Goal: Task Accomplishment & Management: Complete application form

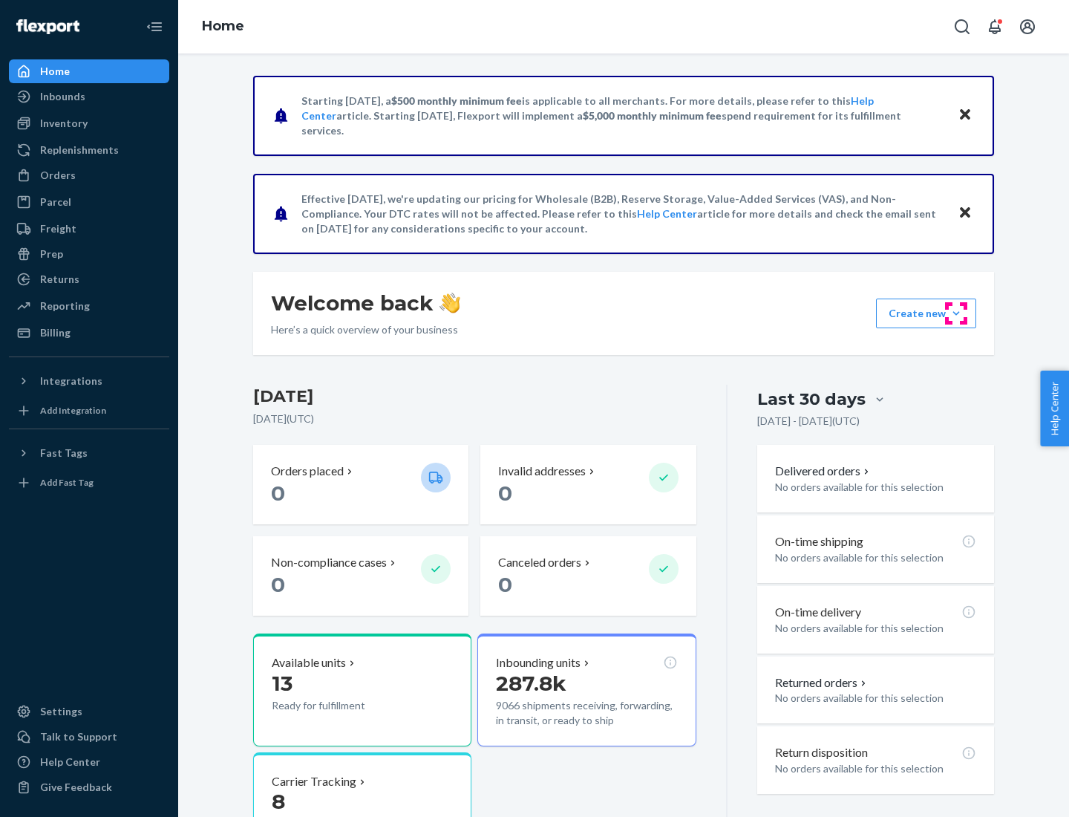
click at [957, 313] on button "Create new Create new inbound Create new order Create new product" at bounding box center [926, 314] width 100 height 30
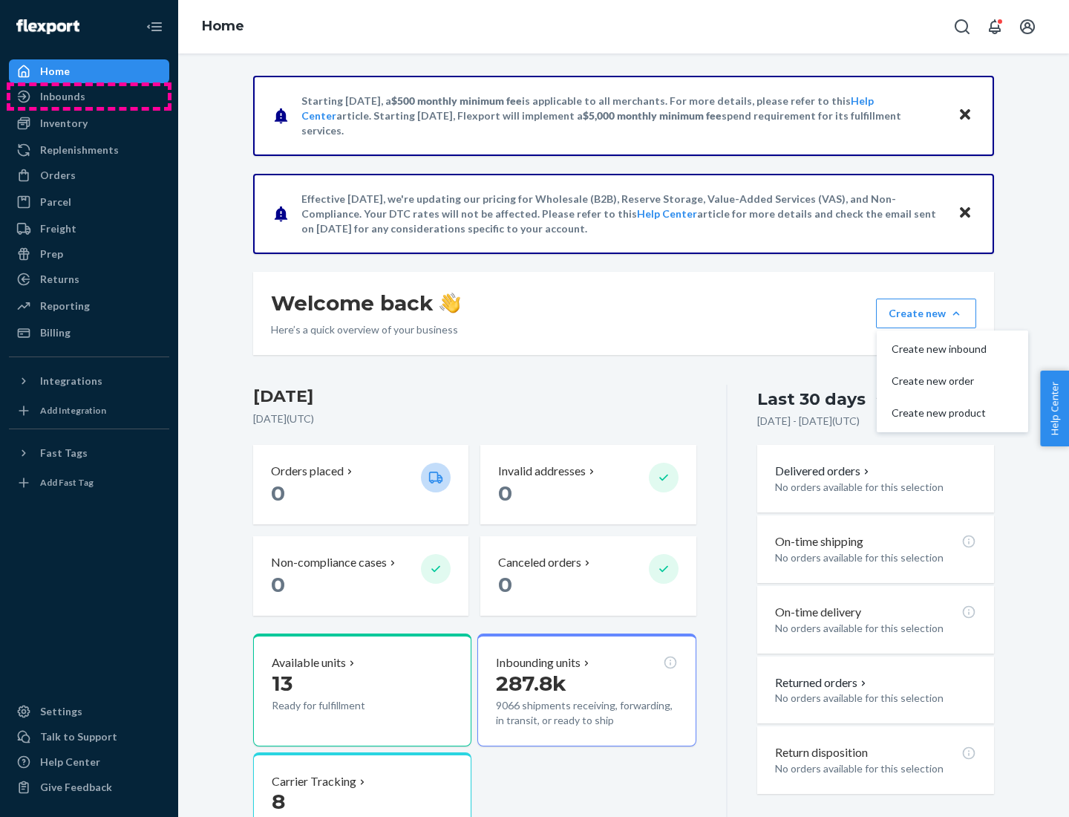
click at [89, 97] on div "Inbounds" at bounding box center [88, 96] width 157 height 21
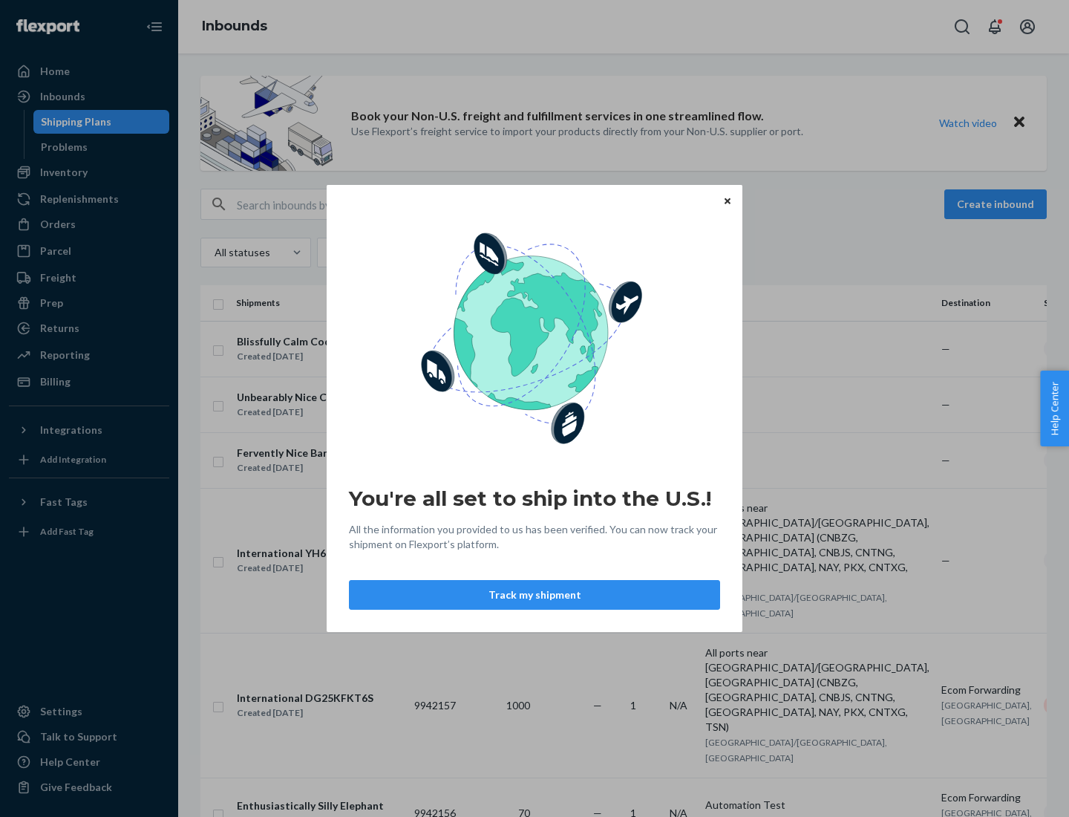
click at [535, 595] on button "Track my shipment" at bounding box center [534, 595] width 371 height 30
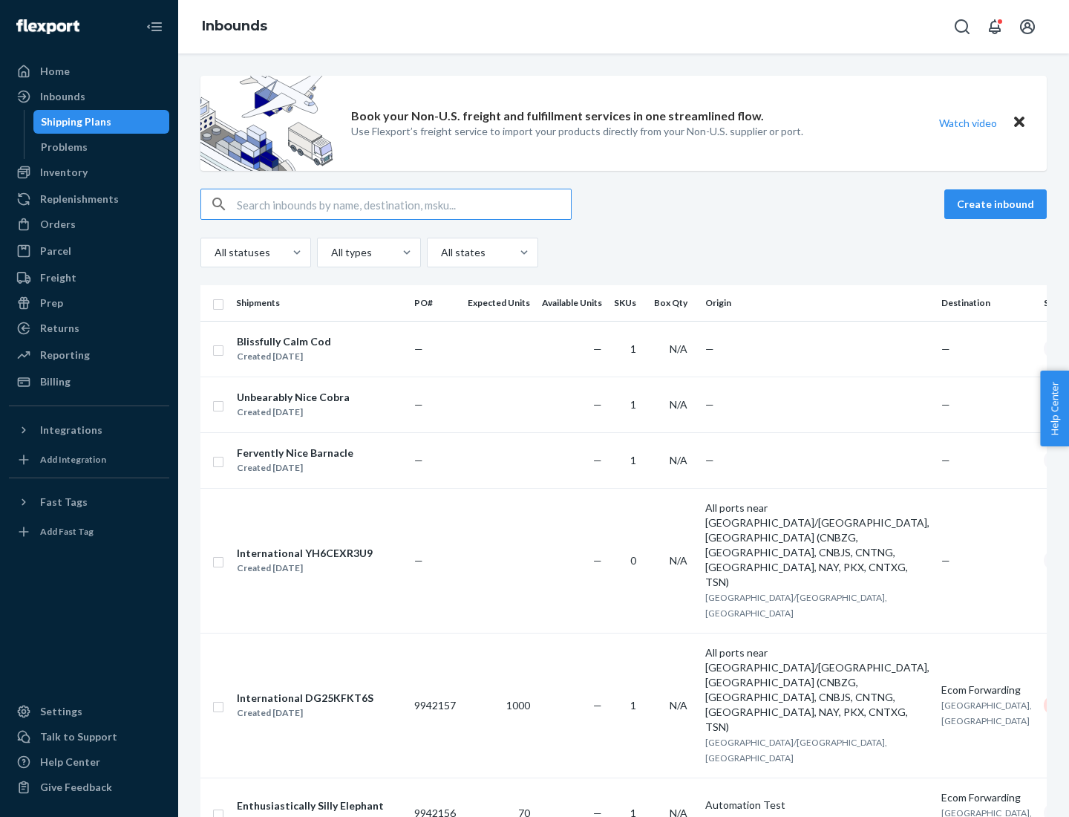
click at [998, 204] on button "Create inbound" at bounding box center [996, 204] width 102 height 30
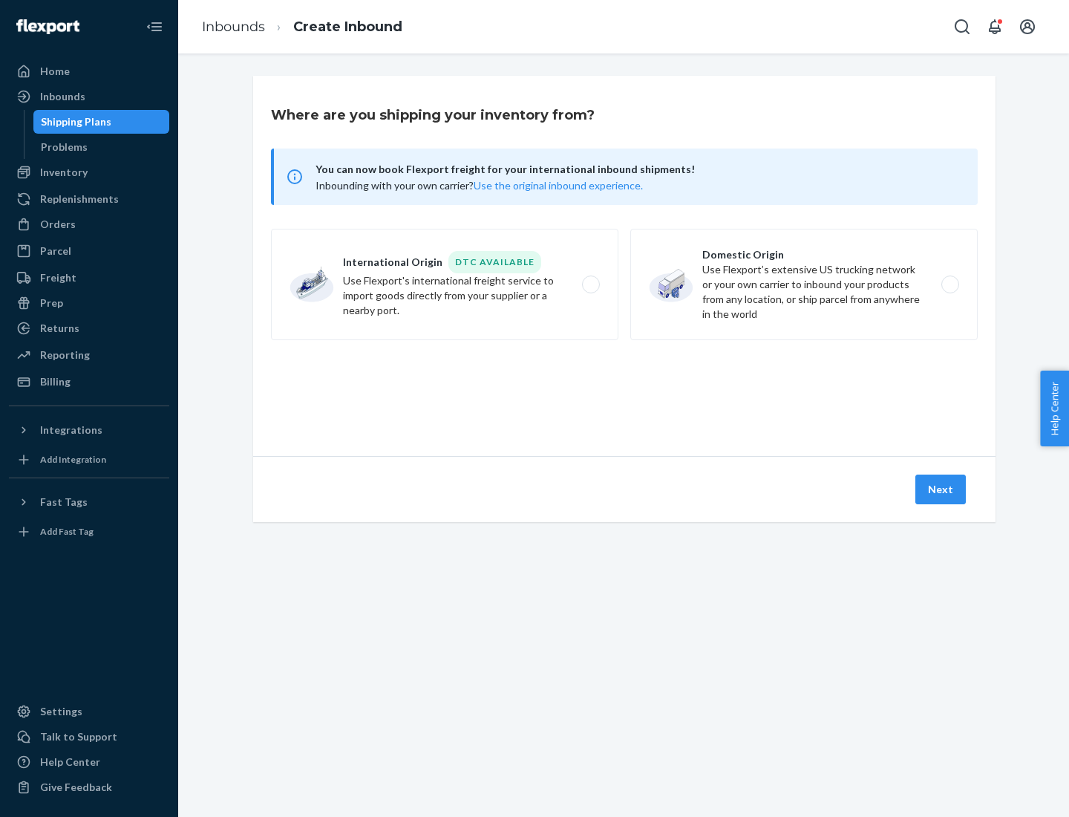
click at [445, 284] on label "International Origin DTC Available Use Flexport's international freight service…" at bounding box center [445, 284] width 348 height 111
click at [590, 284] on input "International Origin DTC Available Use Flexport's international freight service…" at bounding box center [595, 285] width 10 height 10
radio input "true"
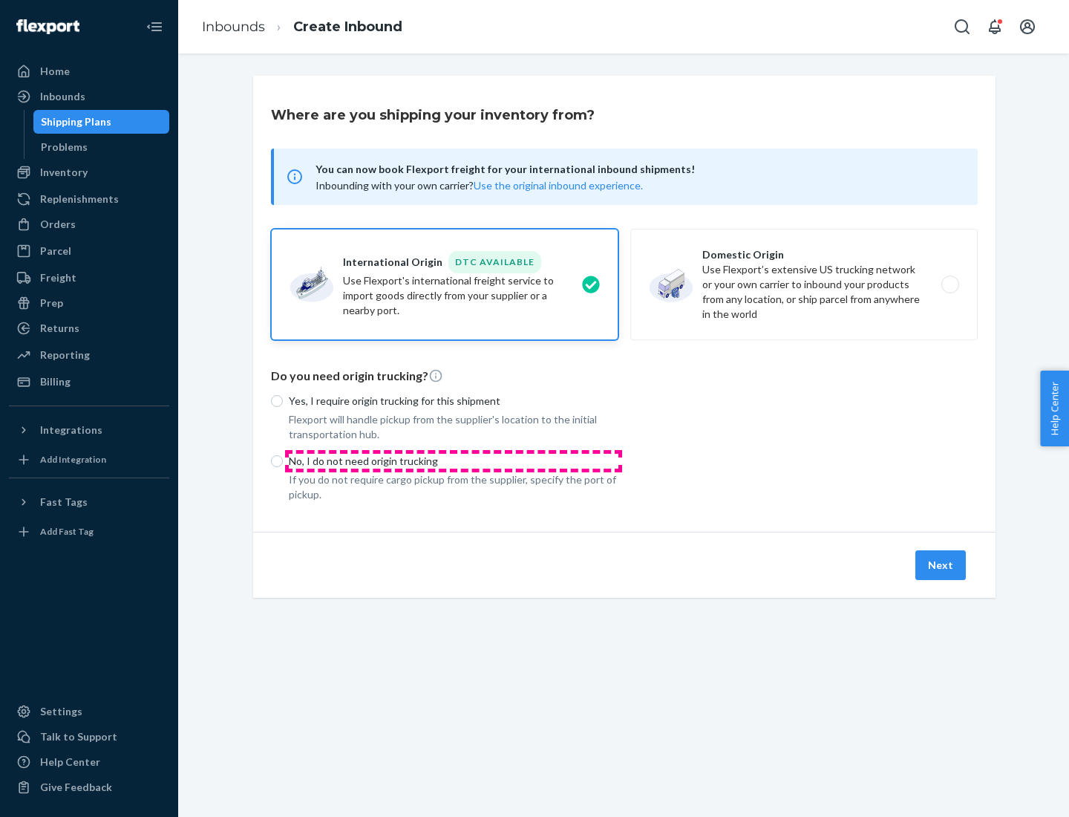
click at [454, 460] on p "No, I do not need origin trucking" at bounding box center [454, 461] width 330 height 15
click at [283, 460] on input "No, I do not need origin trucking" at bounding box center [277, 461] width 12 height 12
radio input "true"
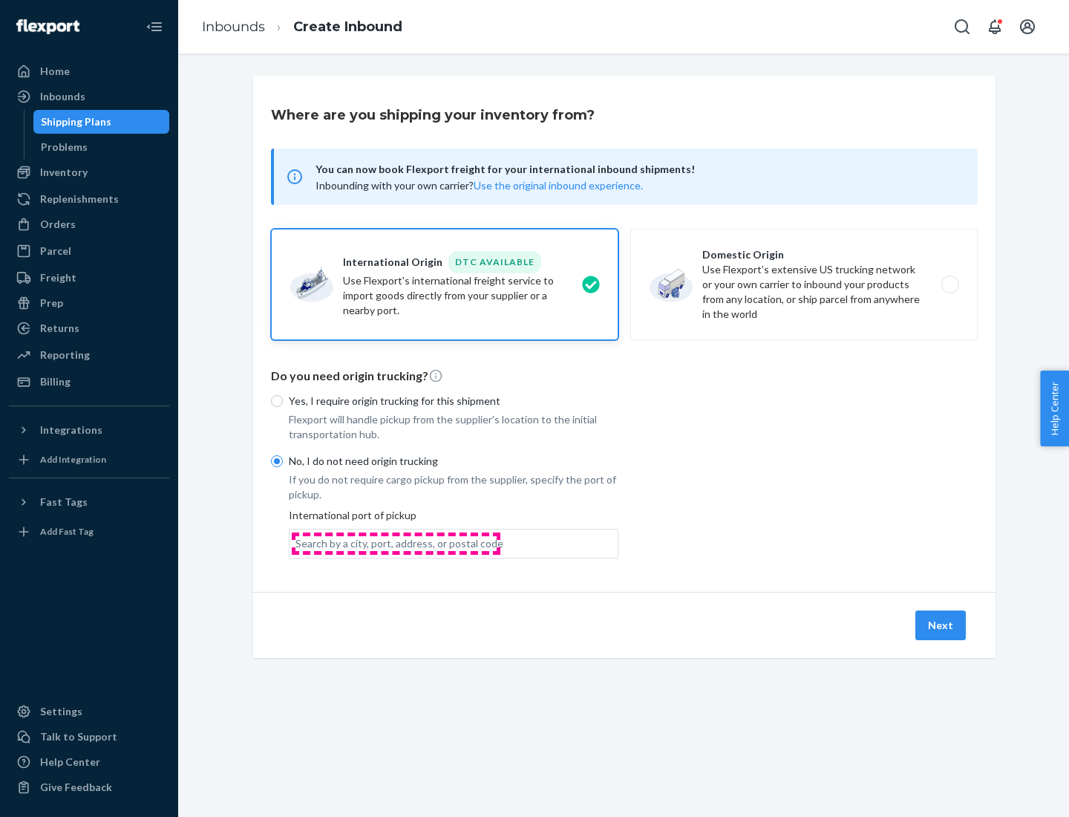
click at [396, 543] on div "Search by a city, port, address, or postal code" at bounding box center [400, 543] width 208 height 15
click at [297, 543] on input "Search by a city, port, address, or postal code" at bounding box center [296, 543] width 1 height 15
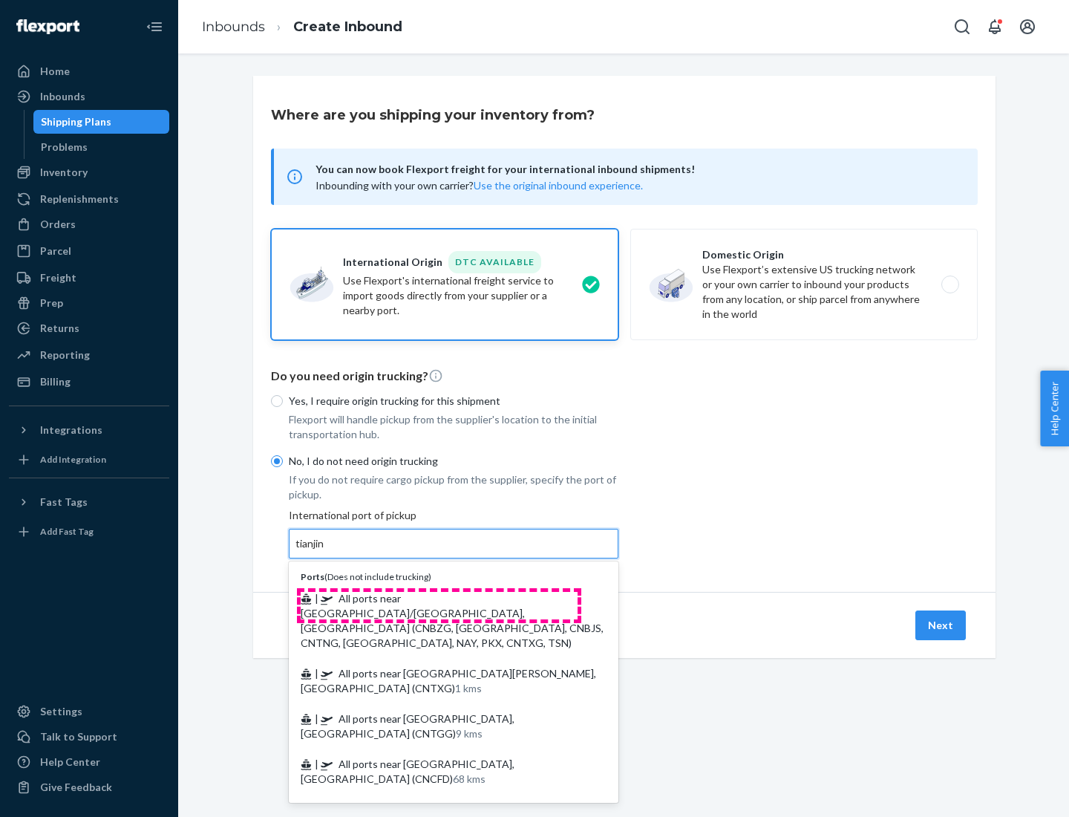
click at [439, 598] on span "| All ports near [GEOGRAPHIC_DATA]/[GEOGRAPHIC_DATA], [GEOGRAPHIC_DATA] (CNBZG,…" at bounding box center [452, 620] width 303 height 57
click at [326, 551] on input "tianjin" at bounding box center [311, 543] width 30 height 15
type input "All ports near [GEOGRAPHIC_DATA]/[GEOGRAPHIC_DATA], [GEOGRAPHIC_DATA] (CNBZG, […"
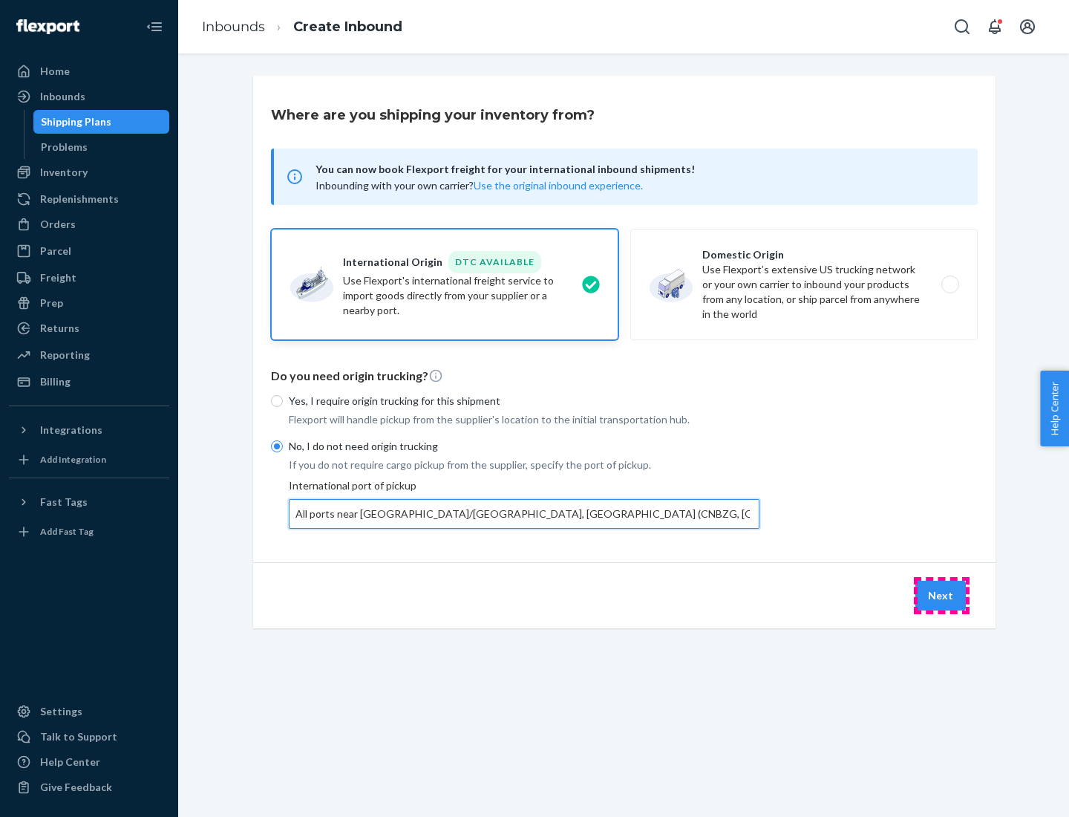
click at [942, 595] on button "Next" at bounding box center [941, 596] width 50 height 30
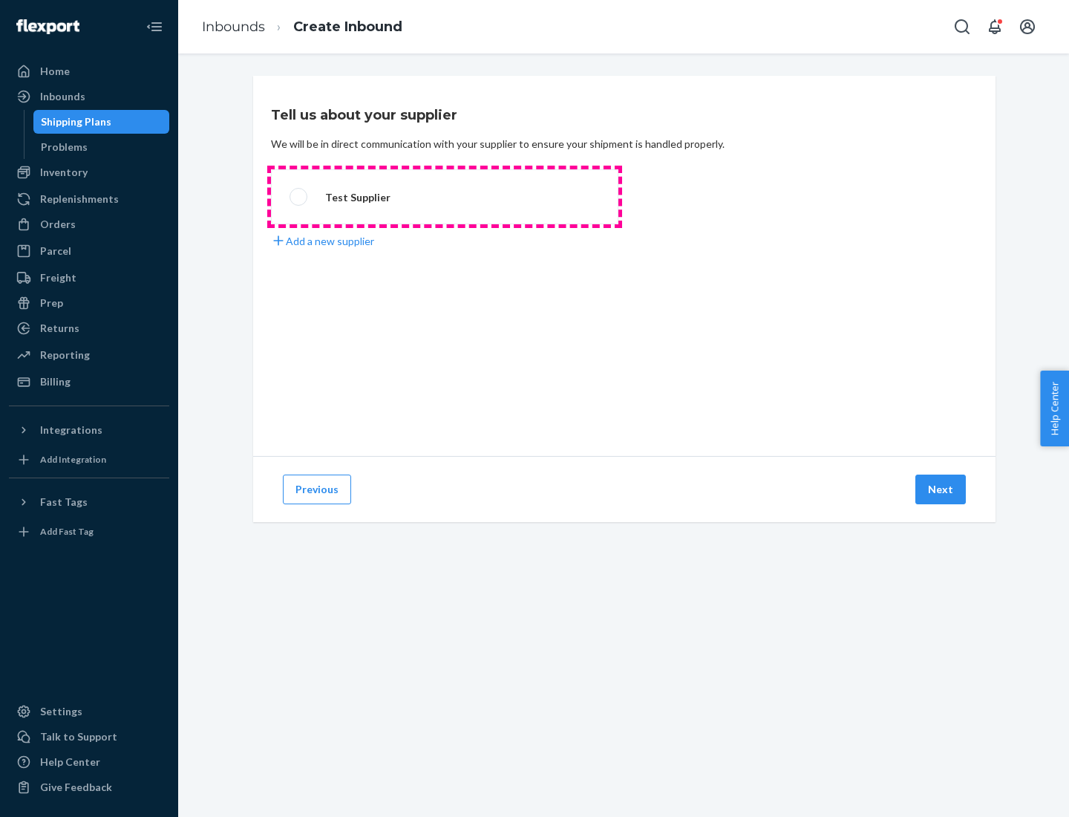
click at [445, 197] on label "Test Supplier" at bounding box center [445, 196] width 348 height 55
click at [299, 197] on input "Test Supplier" at bounding box center [295, 197] width 10 height 10
radio input "true"
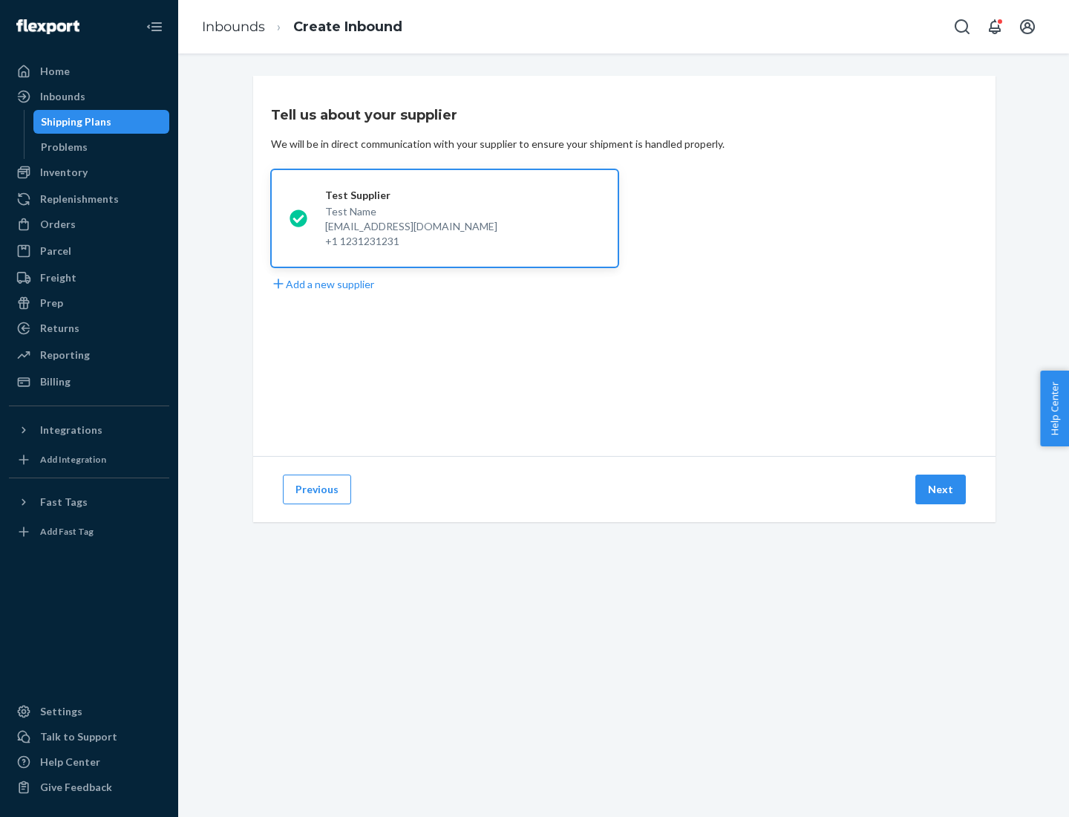
click at [942, 489] on button "Next" at bounding box center [941, 490] width 50 height 30
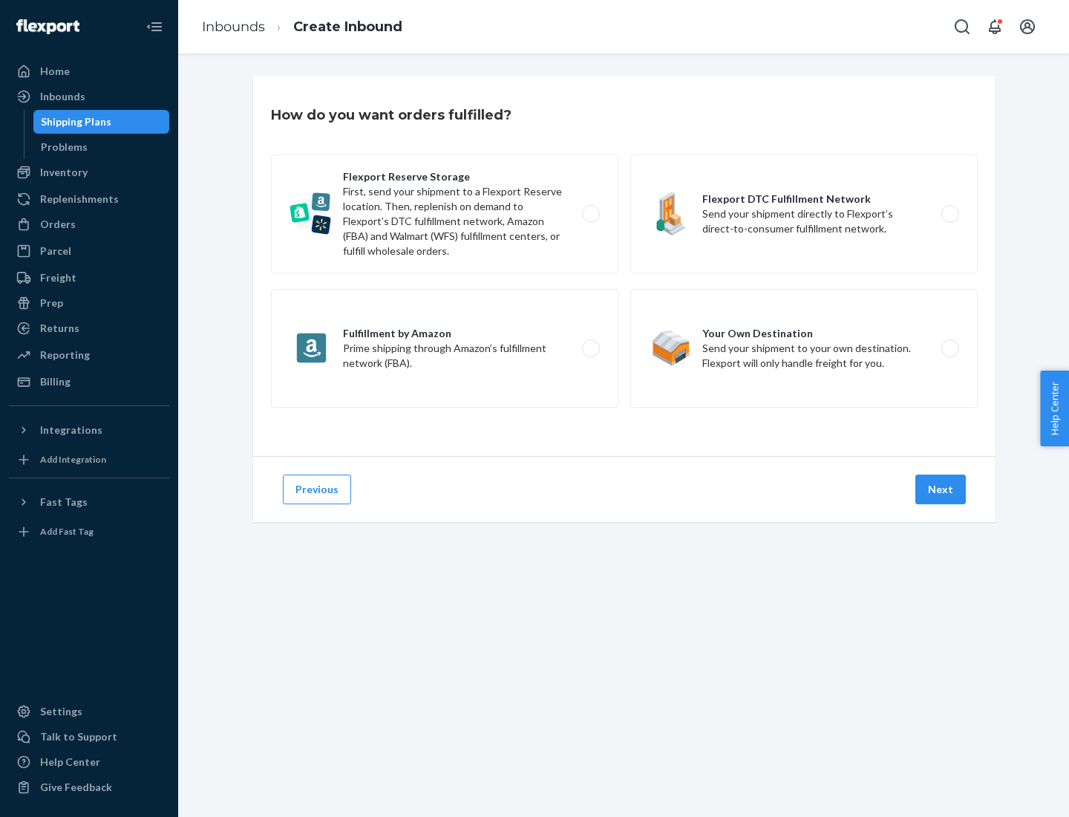
click at [445, 214] on label "Flexport Reserve Storage First, send your shipment to a Flexport Reserve locati…" at bounding box center [445, 213] width 348 height 119
click at [590, 214] on input "Flexport Reserve Storage First, send your shipment to a Flexport Reserve locati…" at bounding box center [595, 214] width 10 height 10
radio input "true"
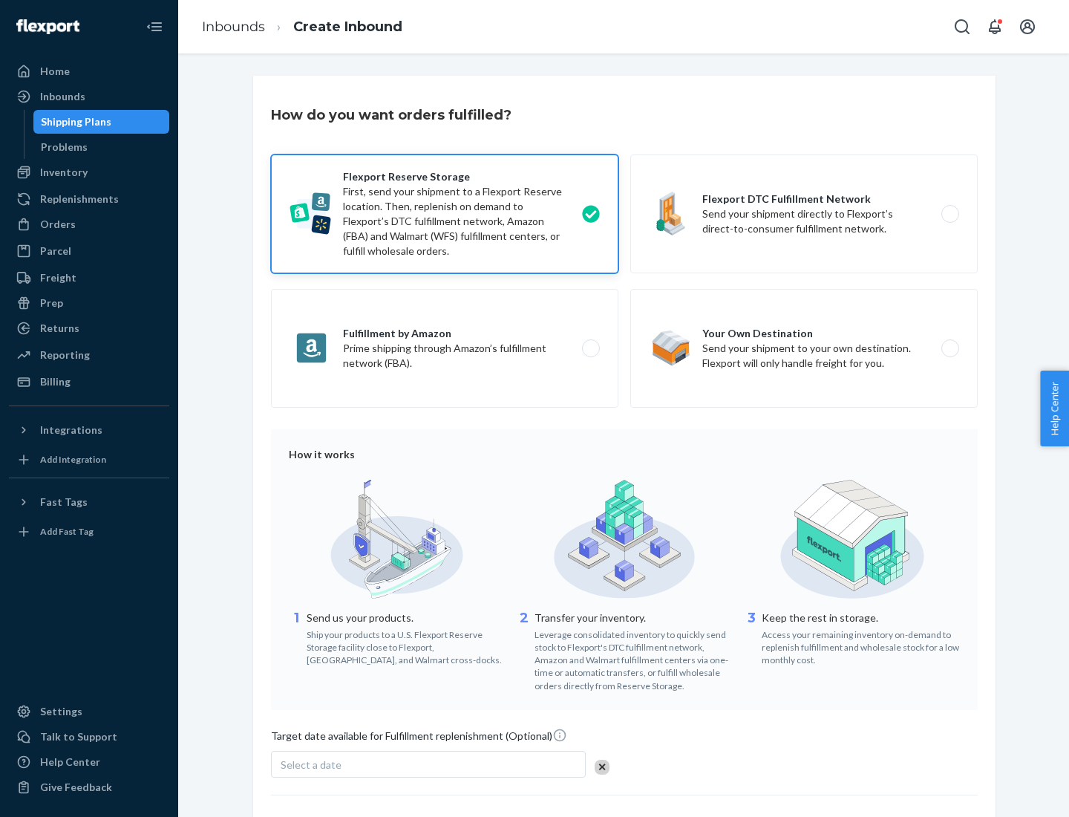
scroll to position [122, 0]
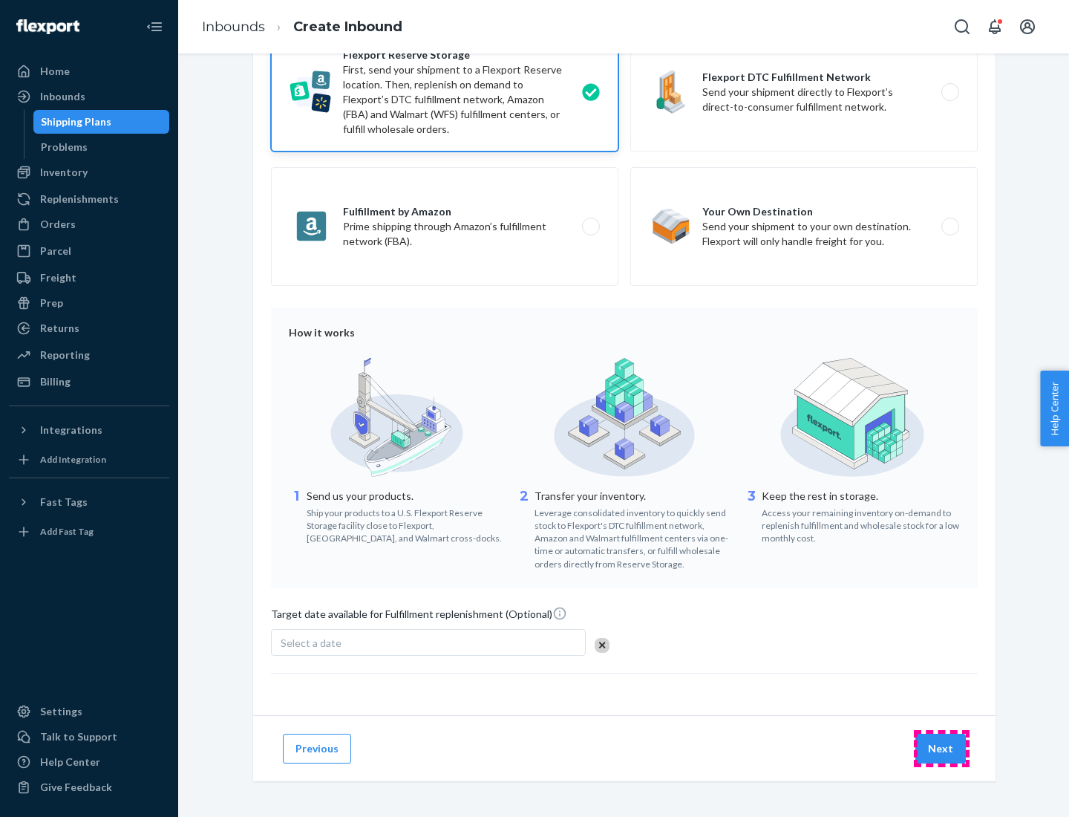
click at [942, 748] on button "Next" at bounding box center [941, 749] width 50 height 30
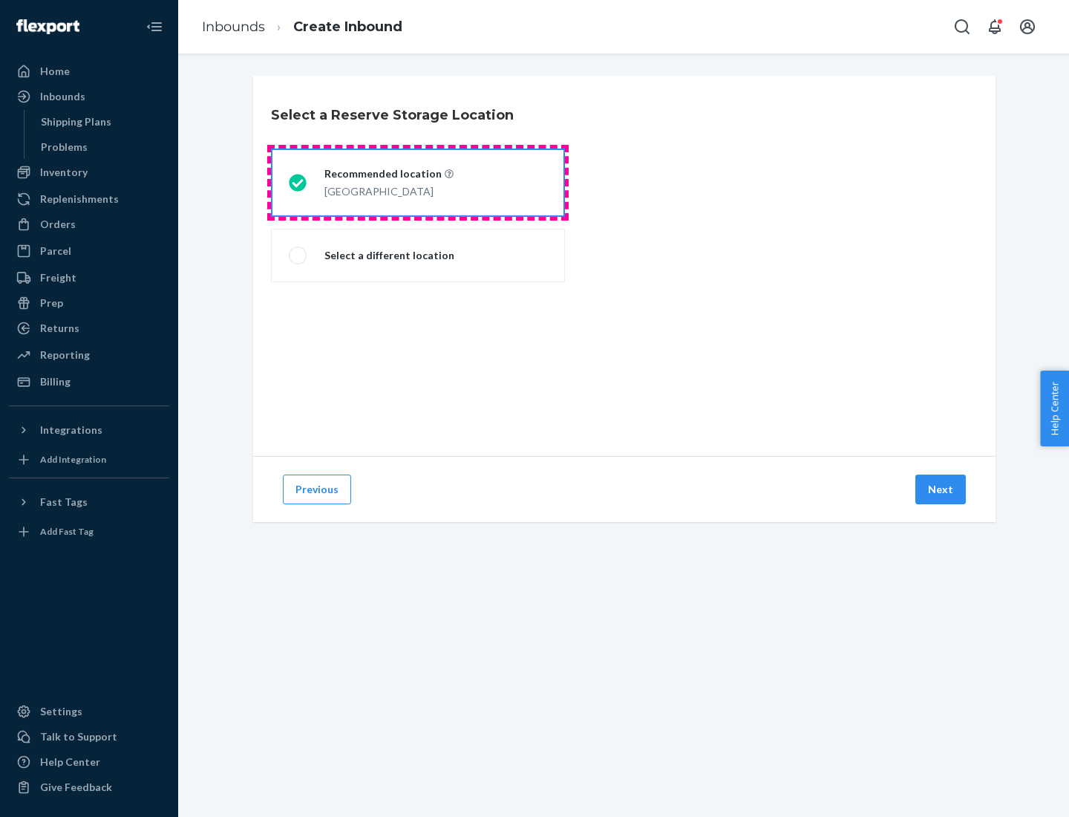
click at [418, 183] on div "[GEOGRAPHIC_DATA]" at bounding box center [389, 190] width 129 height 18
click at [299, 183] on input "Recommended location [GEOGRAPHIC_DATA]" at bounding box center [294, 183] width 10 height 10
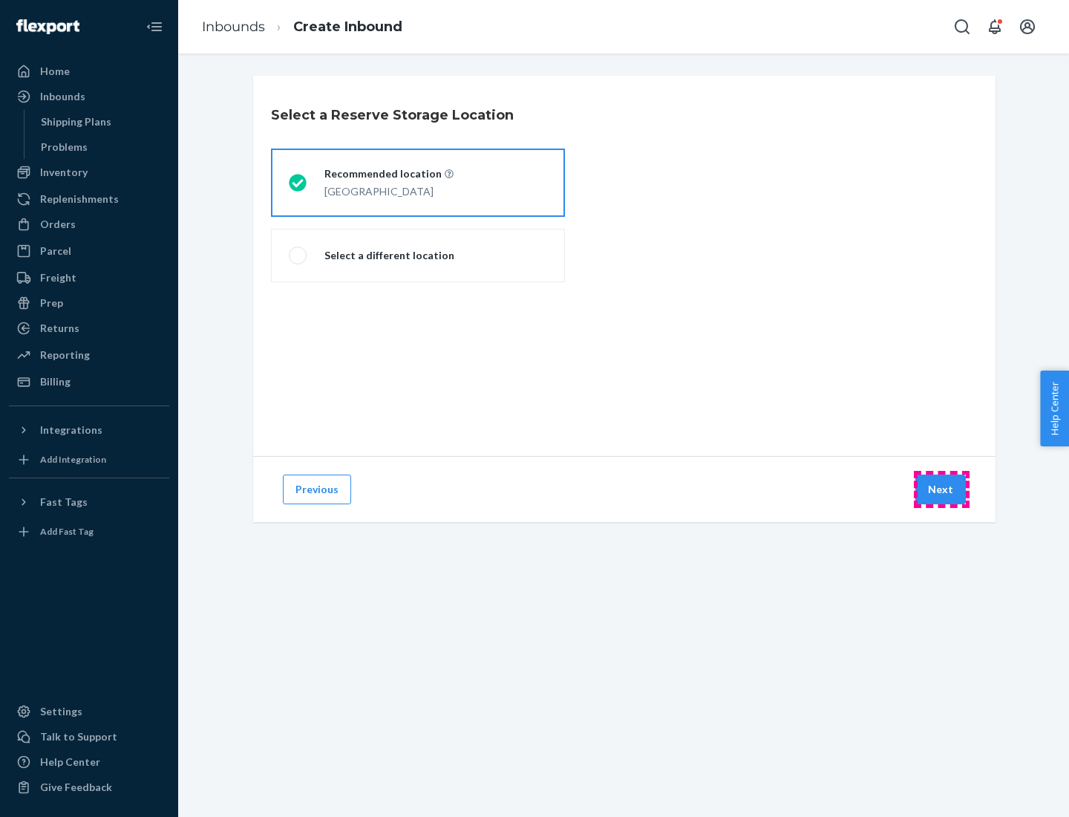
click at [942, 489] on button "Next" at bounding box center [941, 490] width 50 height 30
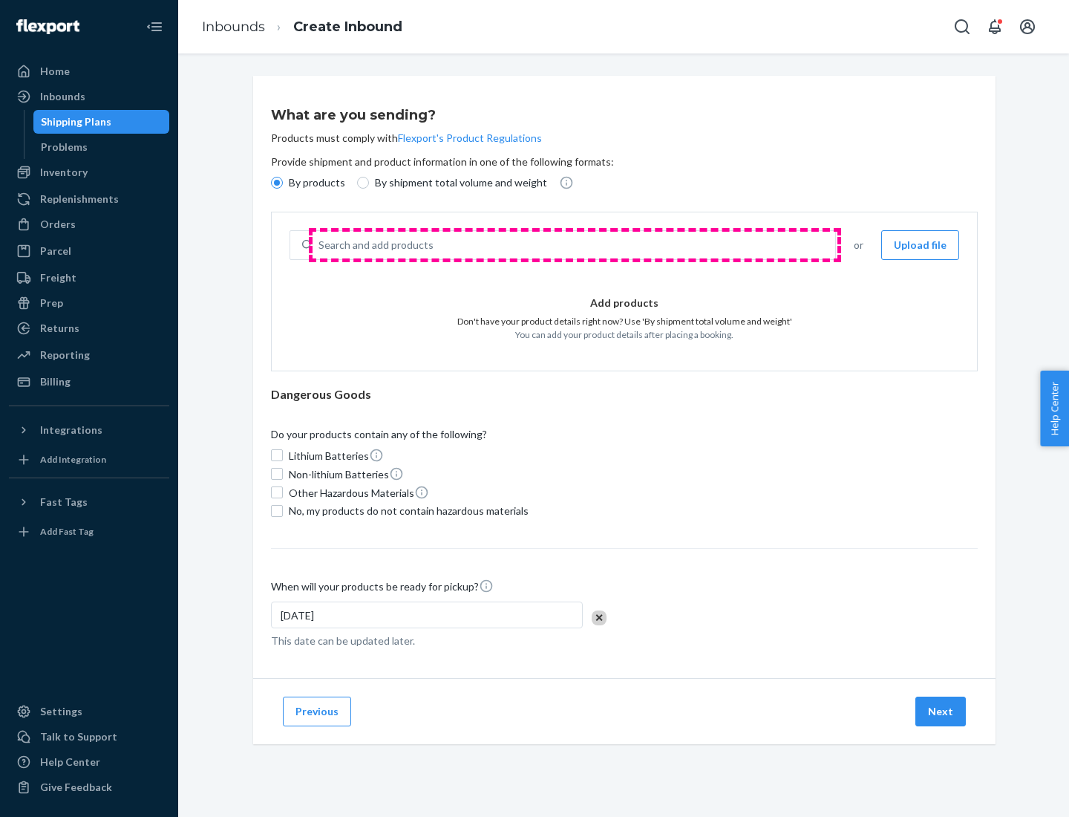
click at [575, 245] on div "Search and add products" at bounding box center [574, 245] width 523 height 27
click at [320, 245] on input "Search and add products" at bounding box center [319, 245] width 1 height 15
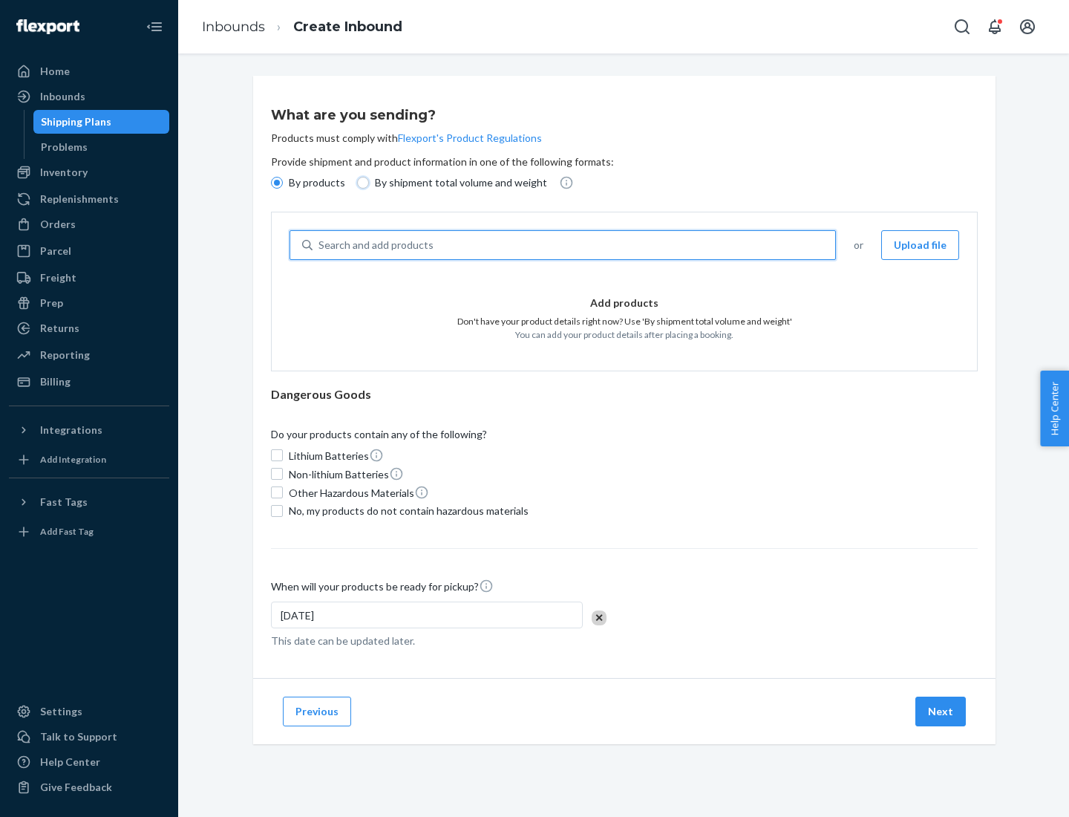
click at [361, 183] on input "By shipment total volume and weight" at bounding box center [363, 183] width 12 height 12
radio input "true"
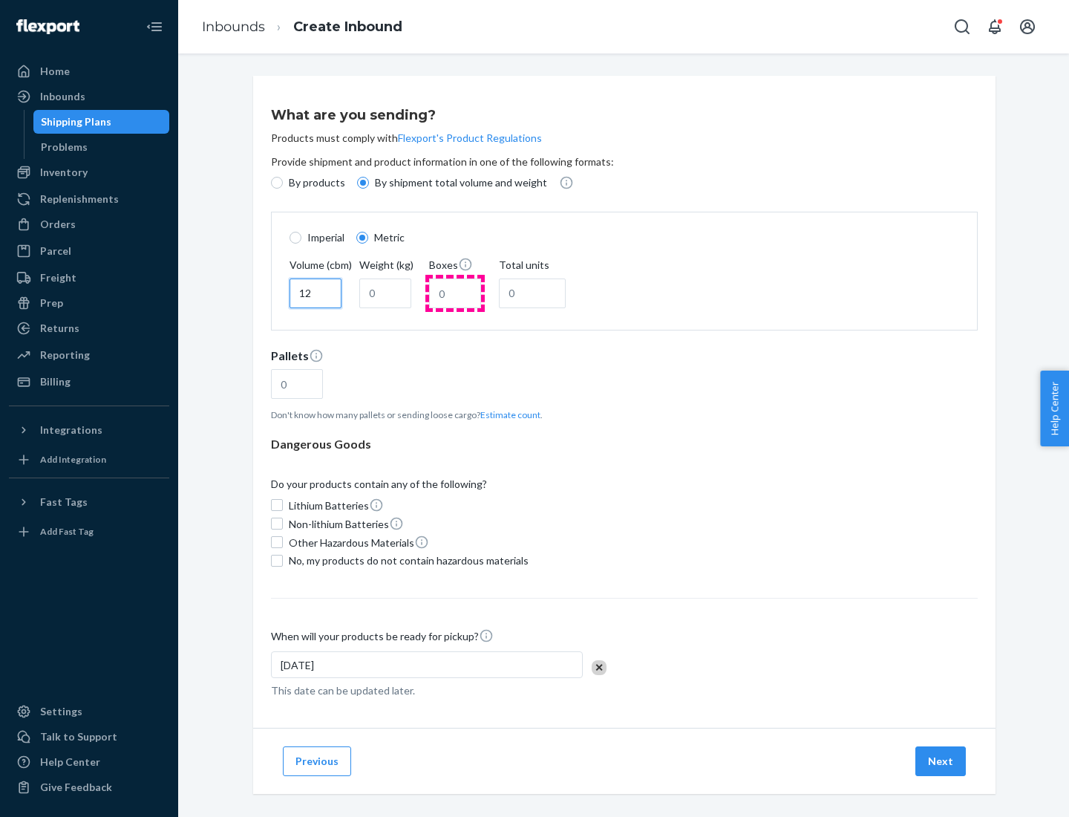
type input "12"
type input "22"
type input "222"
type input "121"
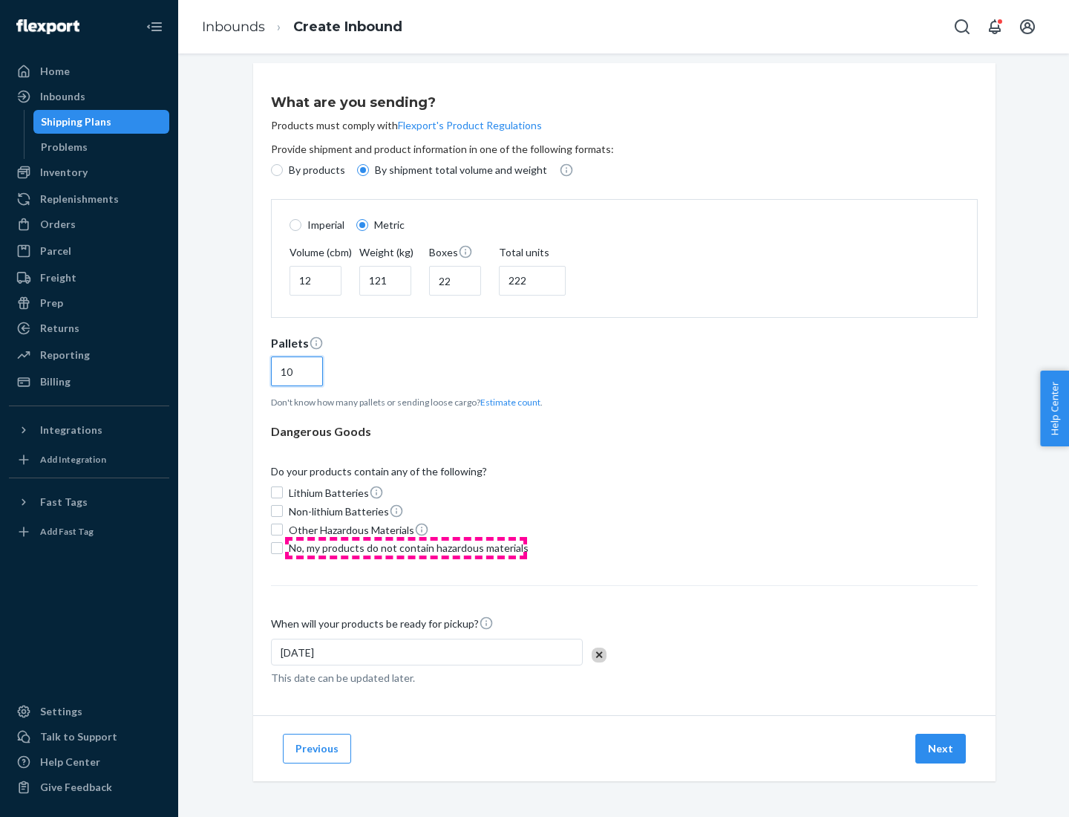
type input "10"
click at [406, 547] on span "No, my products do not contain hazardous materials" at bounding box center [409, 548] width 240 height 15
click at [283, 547] on input "No, my products do not contain hazardous materials" at bounding box center [277, 548] width 12 height 12
checkbox input "true"
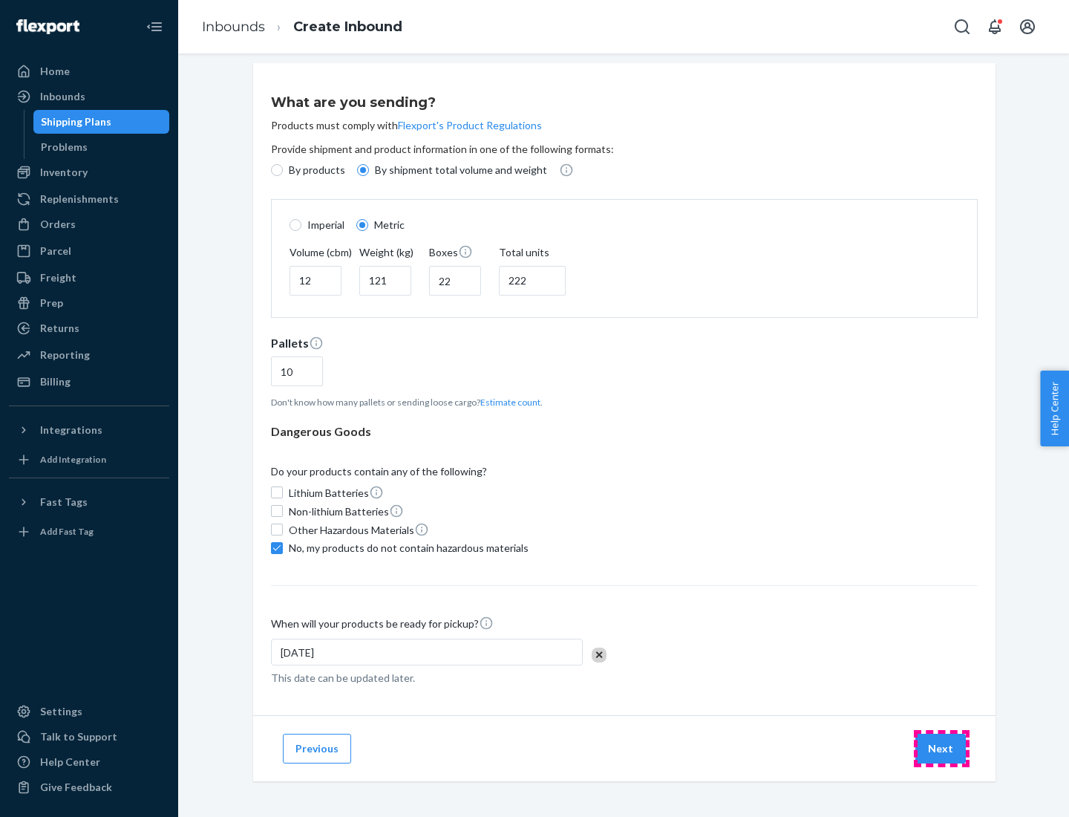
click at [942, 748] on button "Next" at bounding box center [941, 749] width 50 height 30
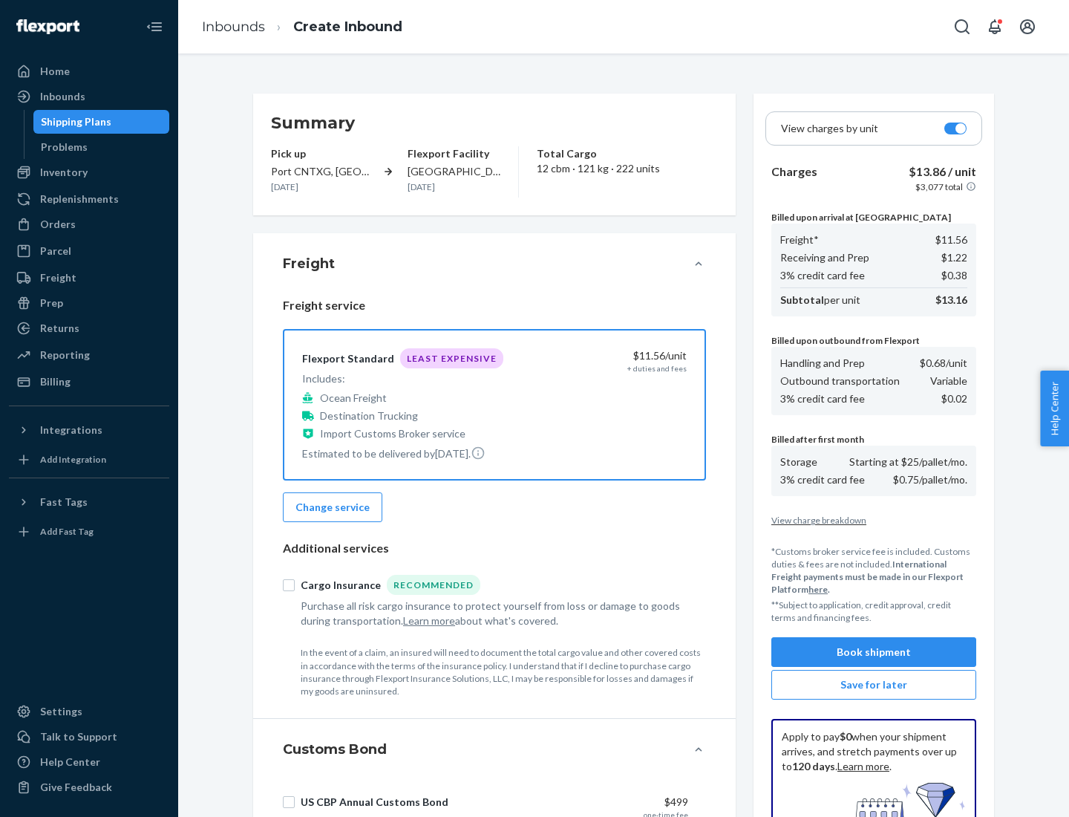
scroll to position [217, 0]
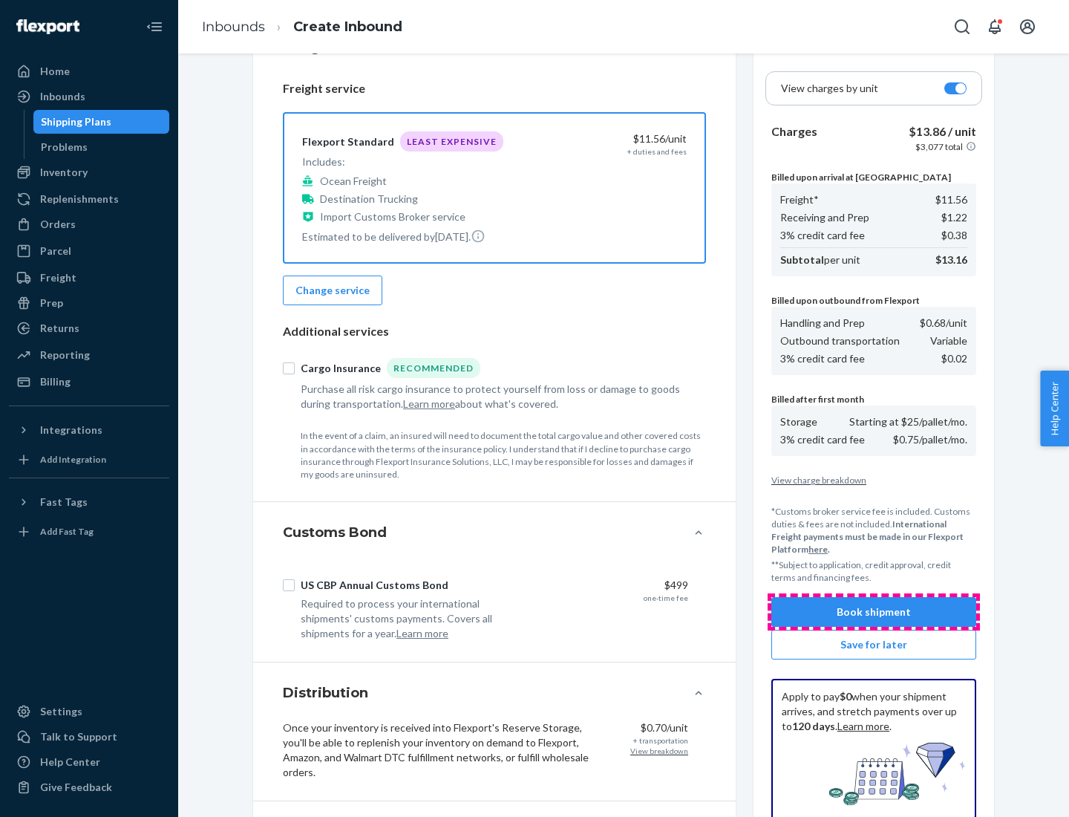
click at [874, 612] on button "Book shipment" at bounding box center [874, 612] width 205 height 30
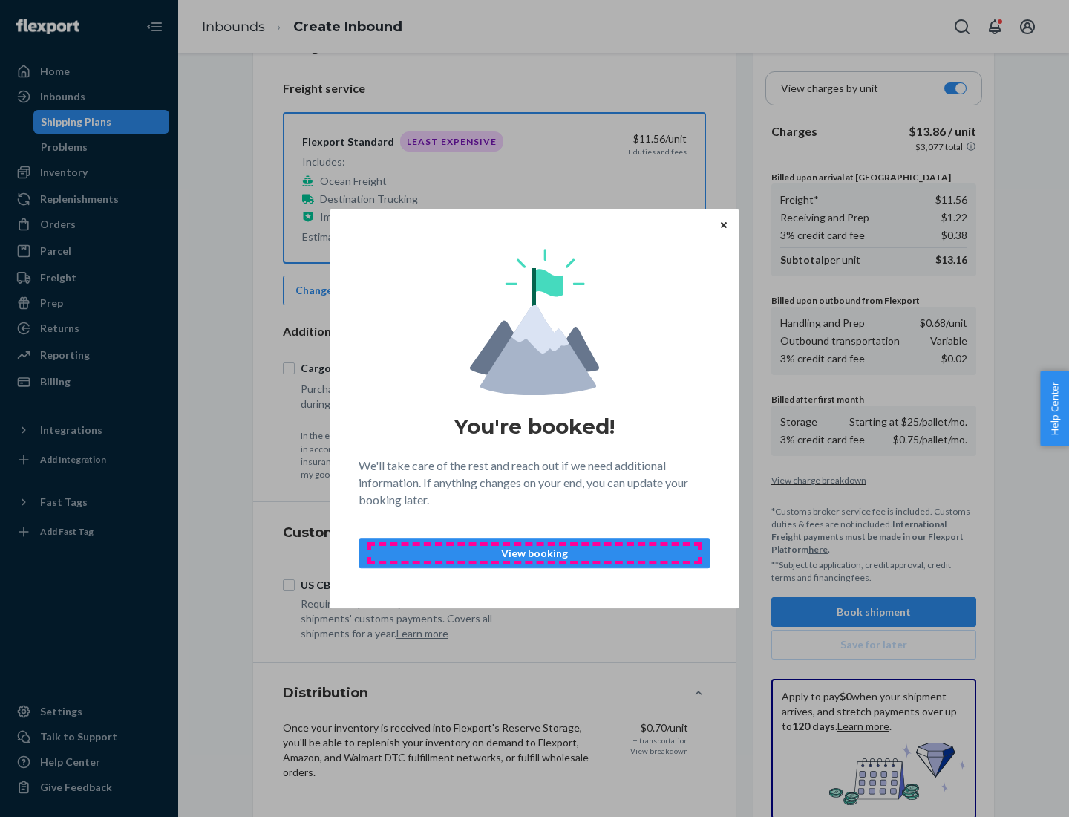
click at [535, 553] on p "View booking" at bounding box center [534, 553] width 327 height 15
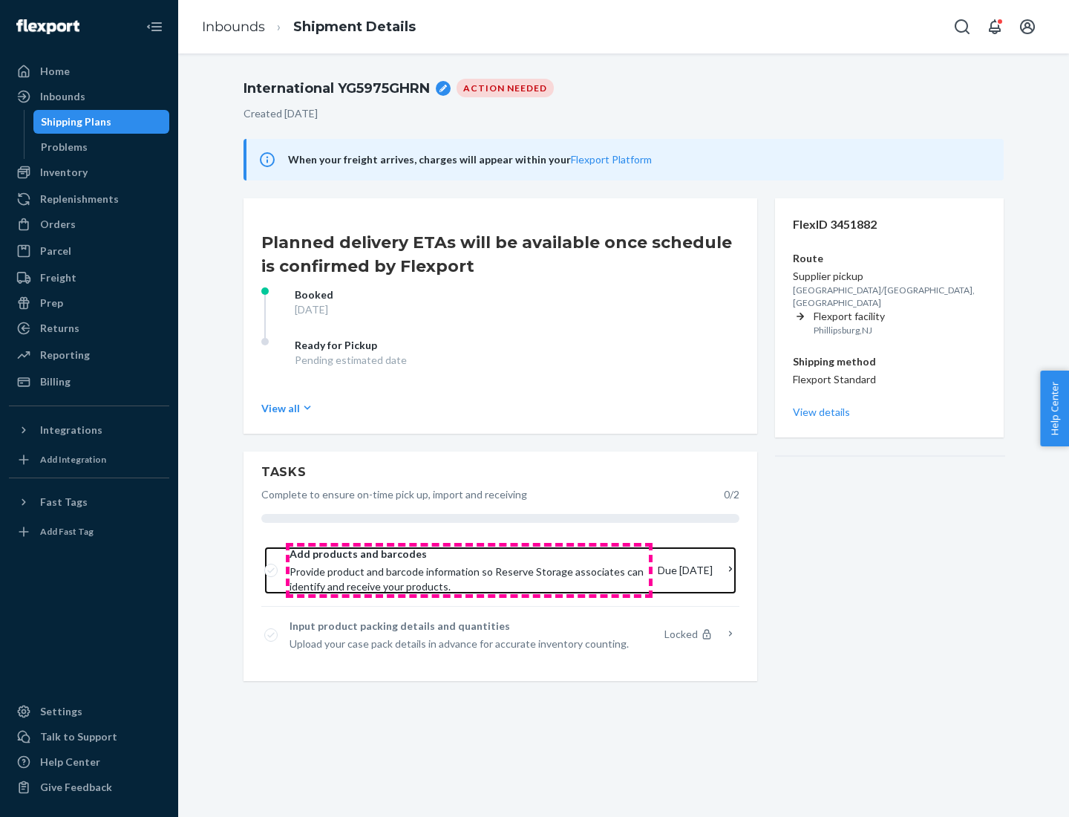
click at [469, 570] on span "Provide product and barcode information so Reserve Storage associates can ident…" at bounding box center [468, 579] width 356 height 30
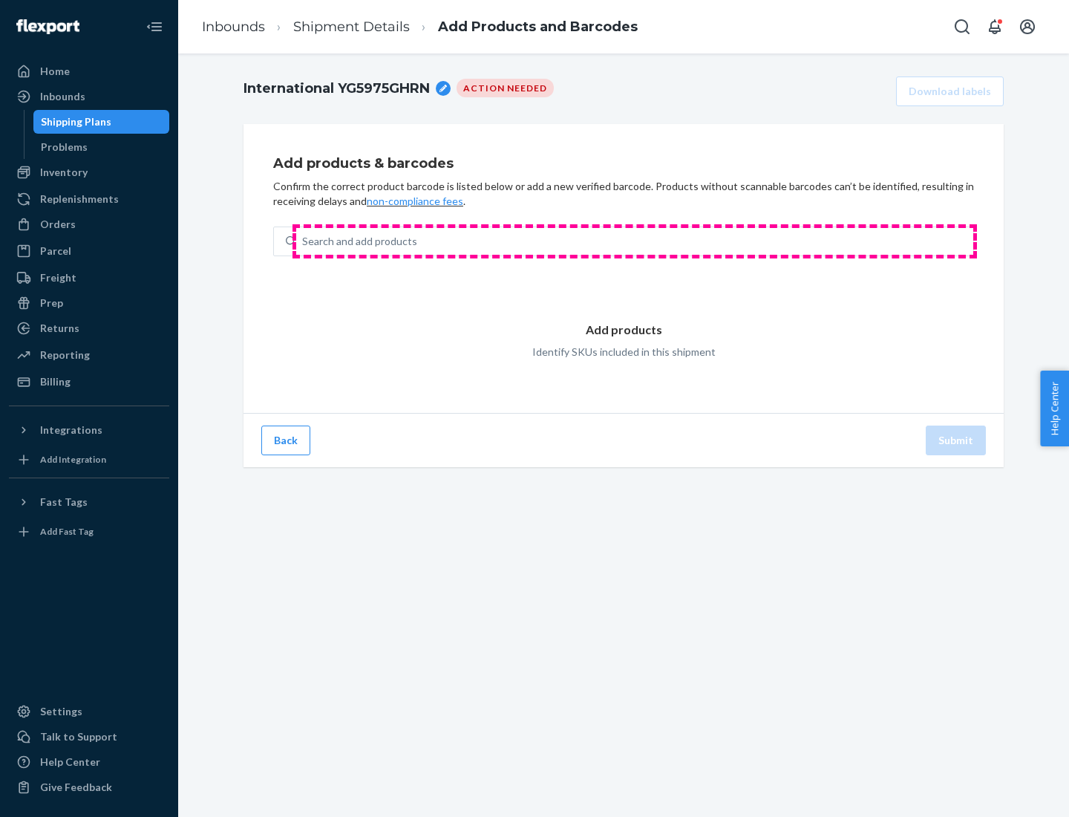
click at [635, 241] on div "Search and add products" at bounding box center [634, 241] width 677 height 27
click at [304, 241] on input "Search and add products" at bounding box center [302, 241] width 1 height 15
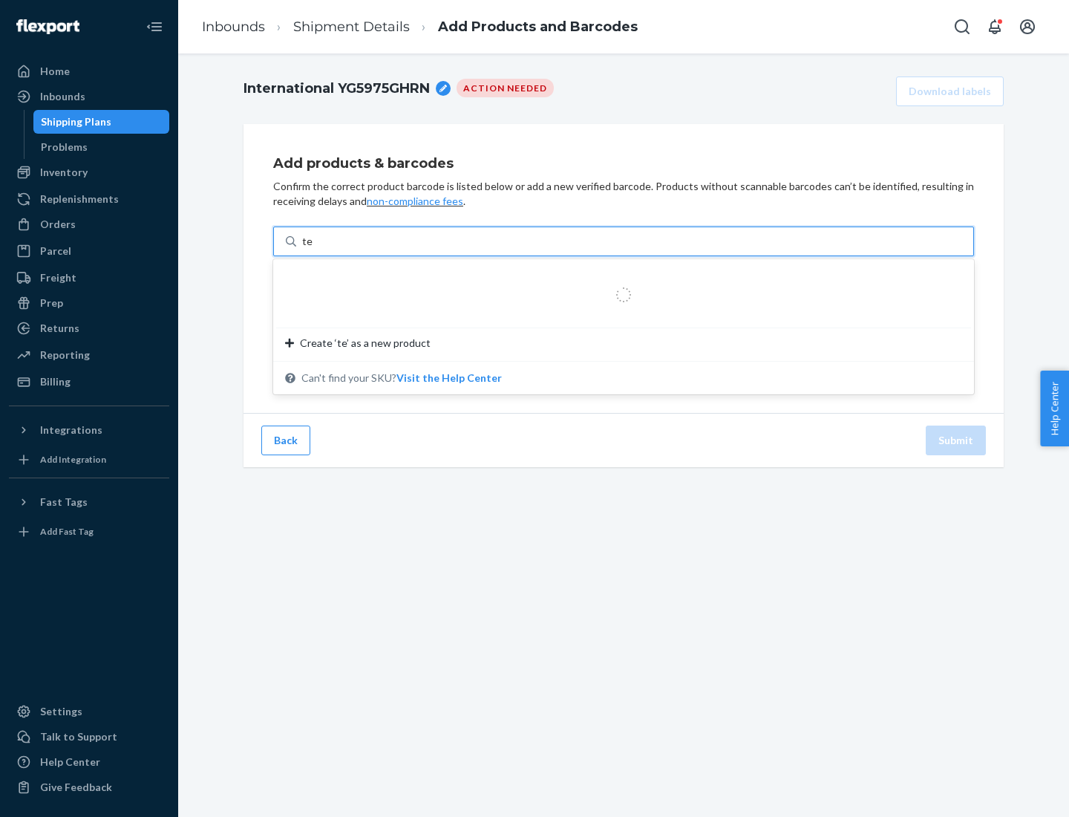
type input "test"
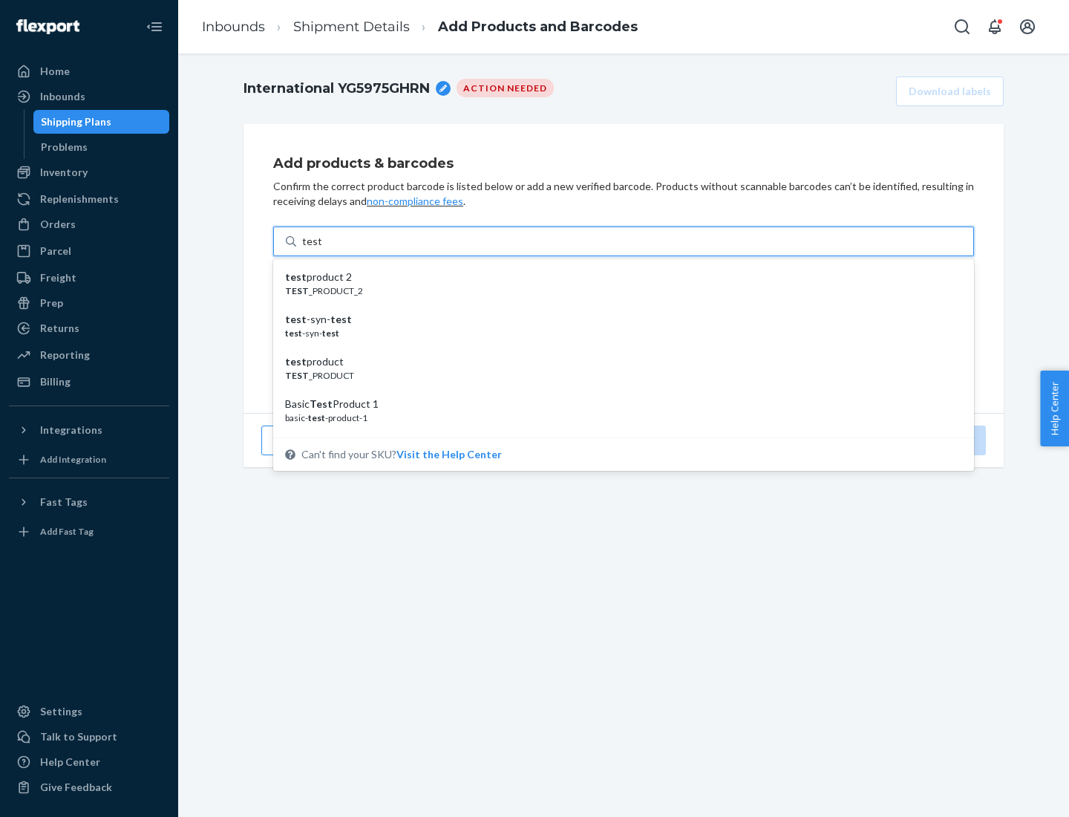
scroll to position [56, 0]
click at [618, 348] on div "Basic Test Product 1" at bounding box center [617, 348] width 665 height 15
click at [322, 249] on input "test" at bounding box center [311, 241] width 19 height 15
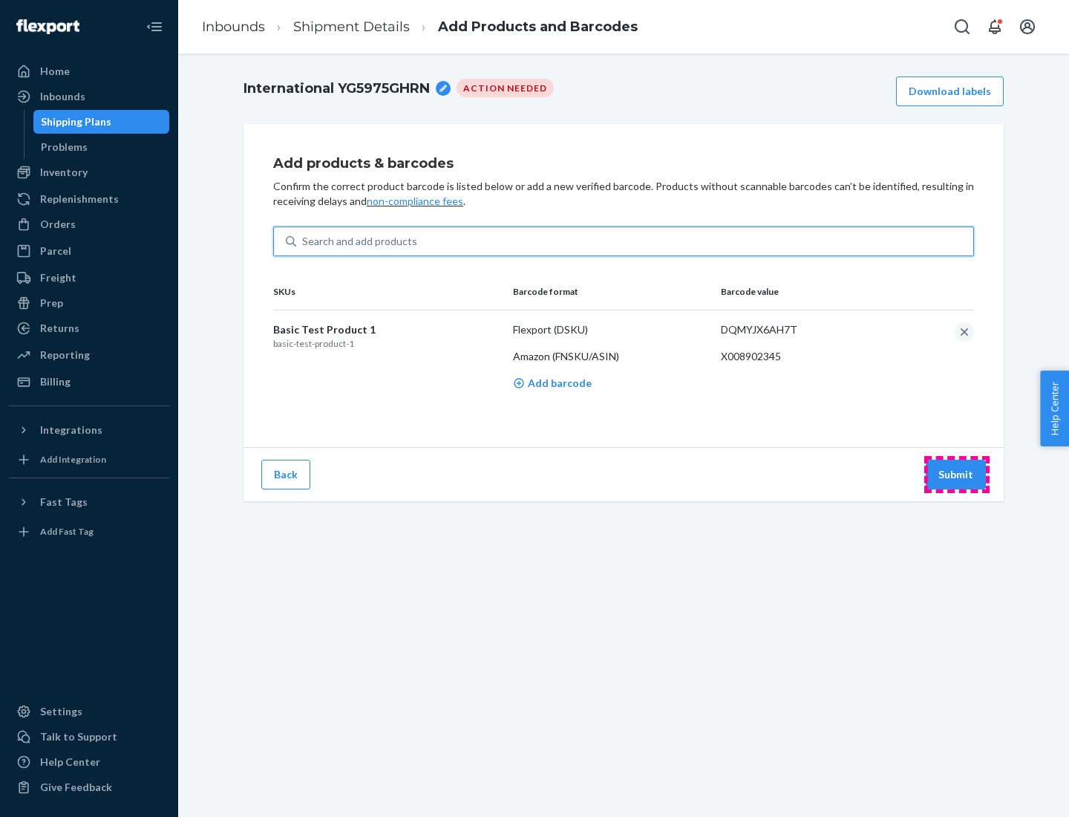
click at [957, 474] on button "Submit" at bounding box center [956, 475] width 60 height 30
